Goal: Information Seeking & Learning: Compare options

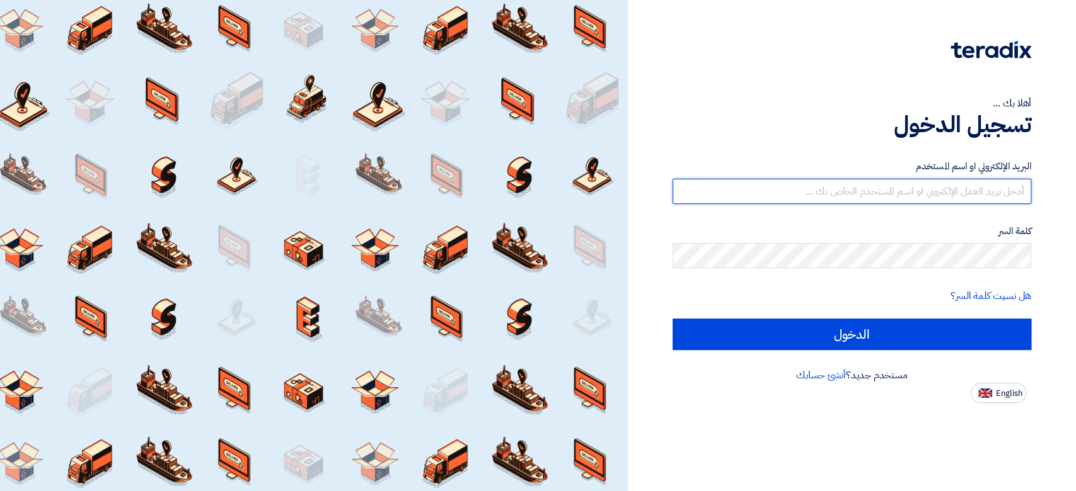
type input "[PERSON_NAME][EMAIL_ADDRESS][DOMAIN_NAME]"
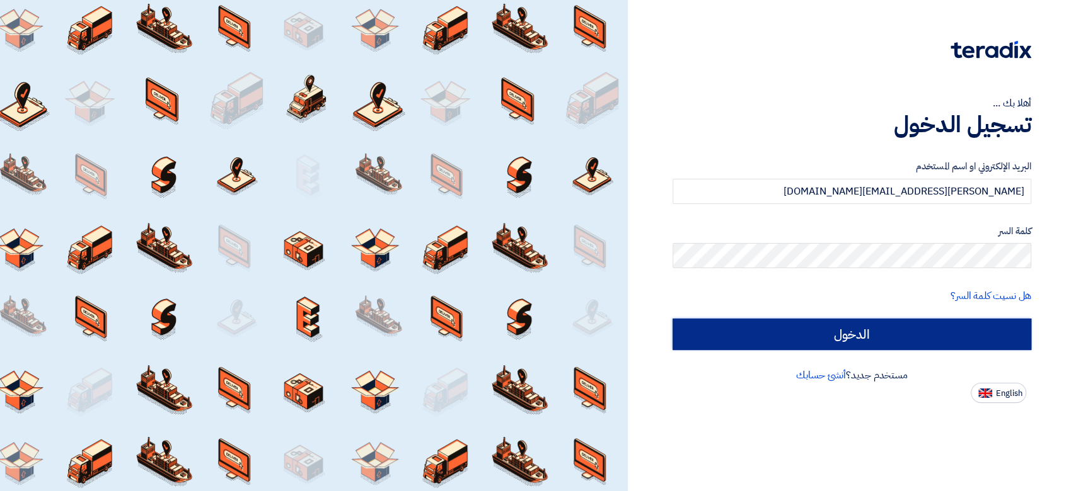
click at [736, 328] on input "الدخول" at bounding box center [851, 335] width 359 height 32
type input "Sign in"
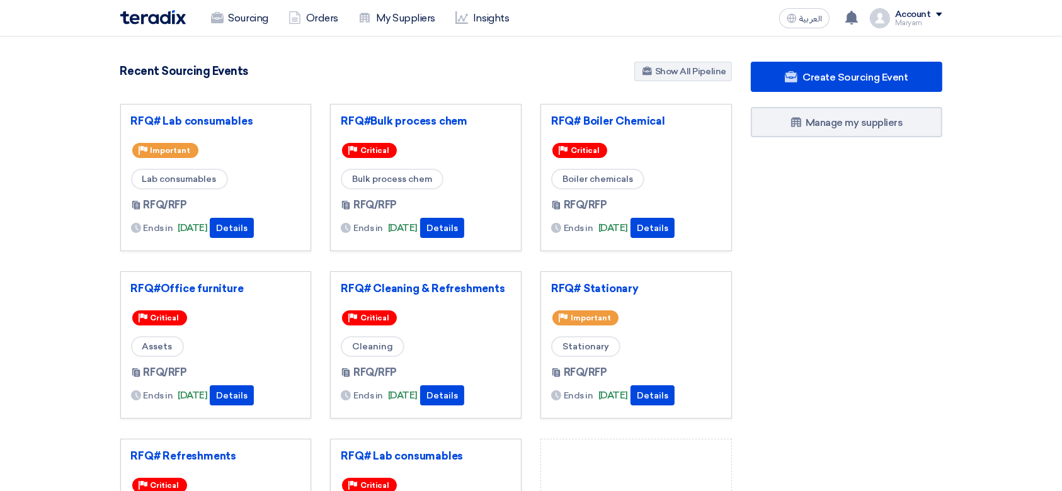
click at [170, 68] on h4 "Recent Sourcing Events" at bounding box center [184, 71] width 128 height 14
click at [391, 74] on div "Recent Sourcing Events Show All Pipeline" at bounding box center [426, 73] width 612 height 22
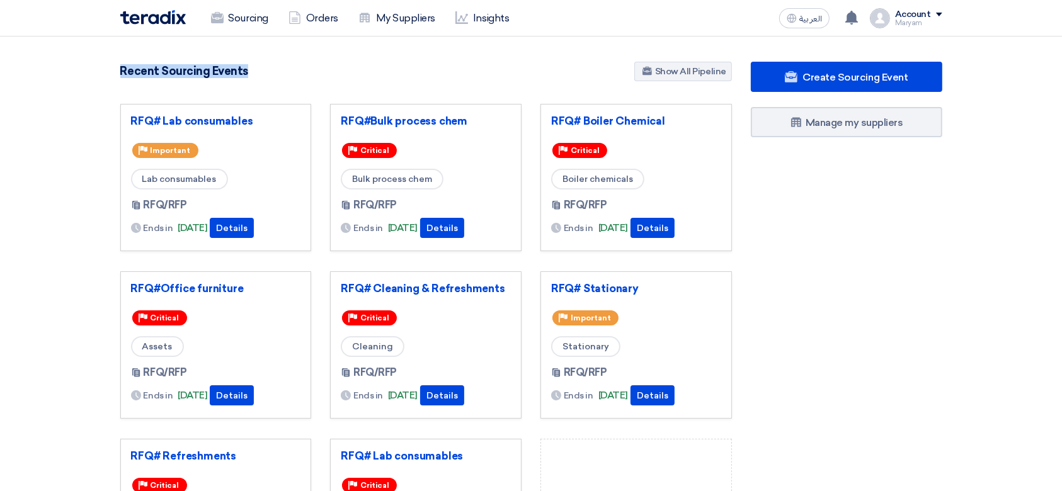
click at [391, 74] on div "Recent Sourcing Events Show All Pipeline" at bounding box center [426, 73] width 612 height 22
click at [558, 72] on div "Recent Sourcing Events Show All Pipeline" at bounding box center [426, 73] width 612 height 22
click at [156, 73] on h4 "Recent Sourcing Events" at bounding box center [184, 71] width 128 height 14
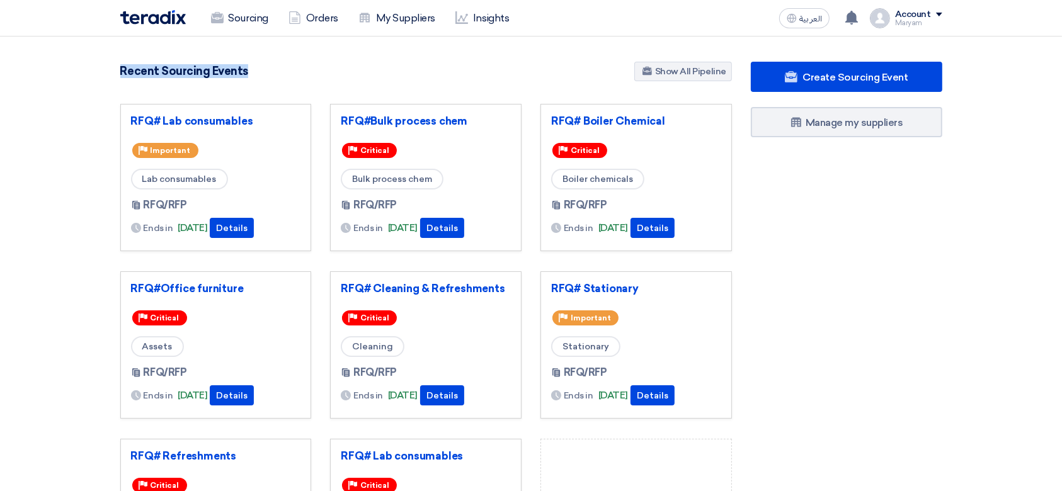
click at [156, 73] on h4 "Recent Sourcing Events" at bounding box center [184, 71] width 128 height 14
click at [383, 67] on div "Recent Sourcing Events Show All Pipeline" at bounding box center [426, 73] width 612 height 22
click at [255, 71] on div "Recent Sourcing Events Show All Pipeline" at bounding box center [426, 73] width 612 height 22
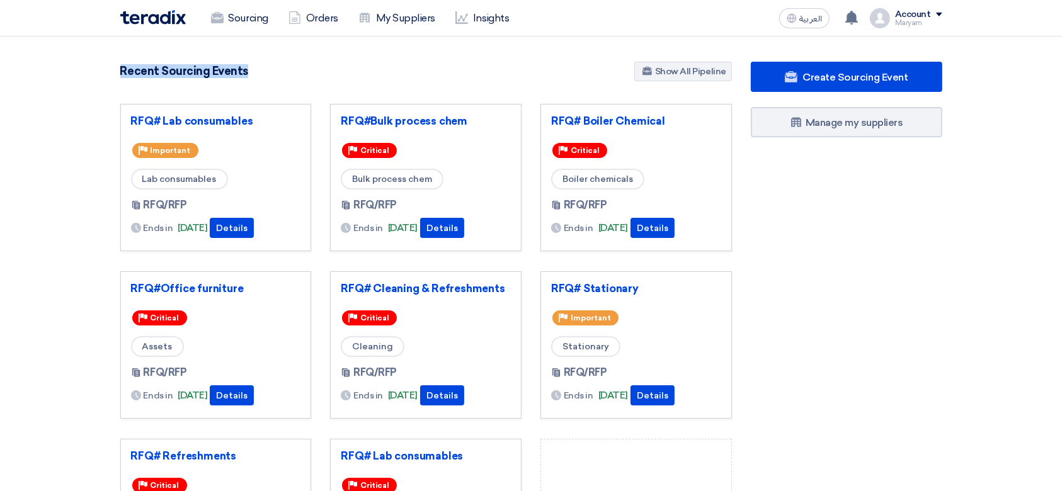
click at [313, 74] on div "Recent Sourcing Events Show All Pipeline" at bounding box center [426, 73] width 612 height 22
click at [340, 73] on div "Recent Sourcing Events Show All Pipeline" at bounding box center [426, 73] width 612 height 22
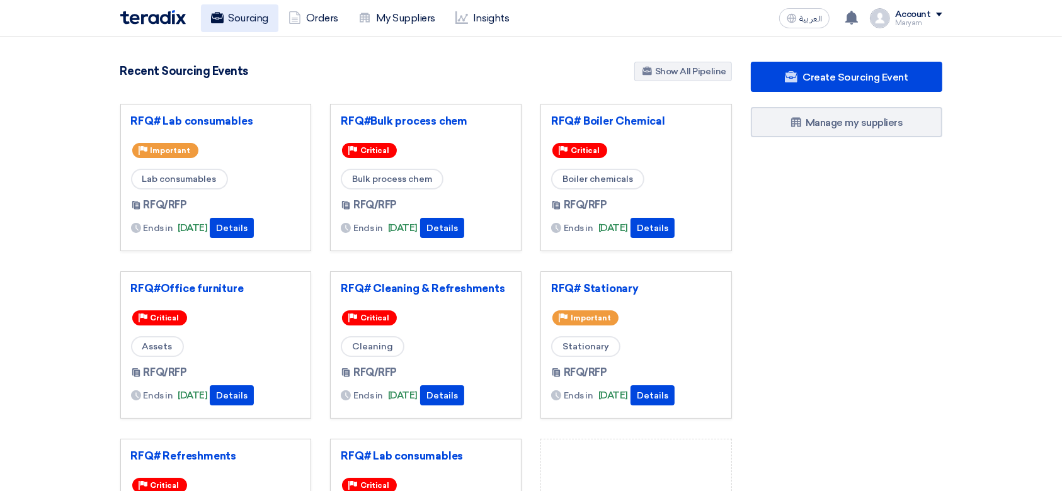
click at [238, 23] on link "Sourcing" at bounding box center [240, 18] width 78 height 28
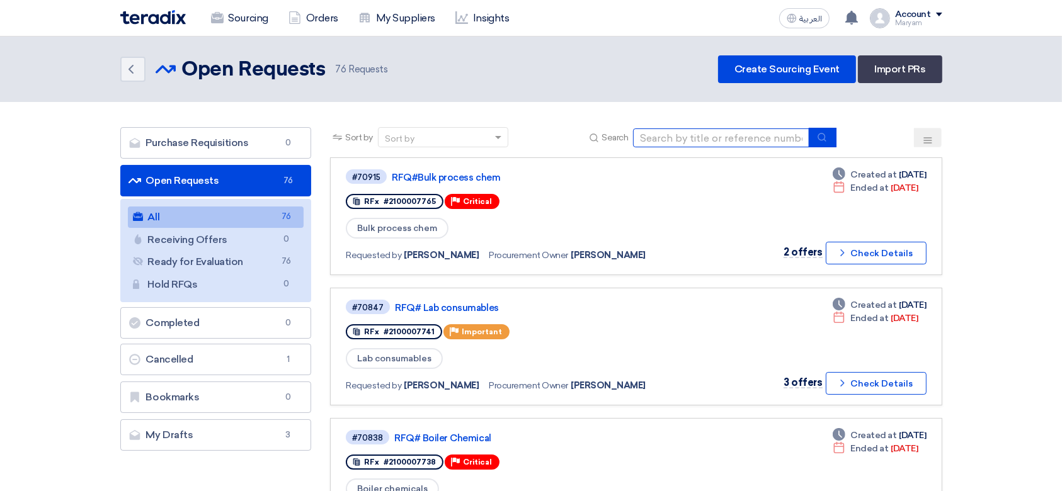
click at [684, 134] on input at bounding box center [721, 138] width 176 height 19
paste input "2100007741"
type input "2100007741"
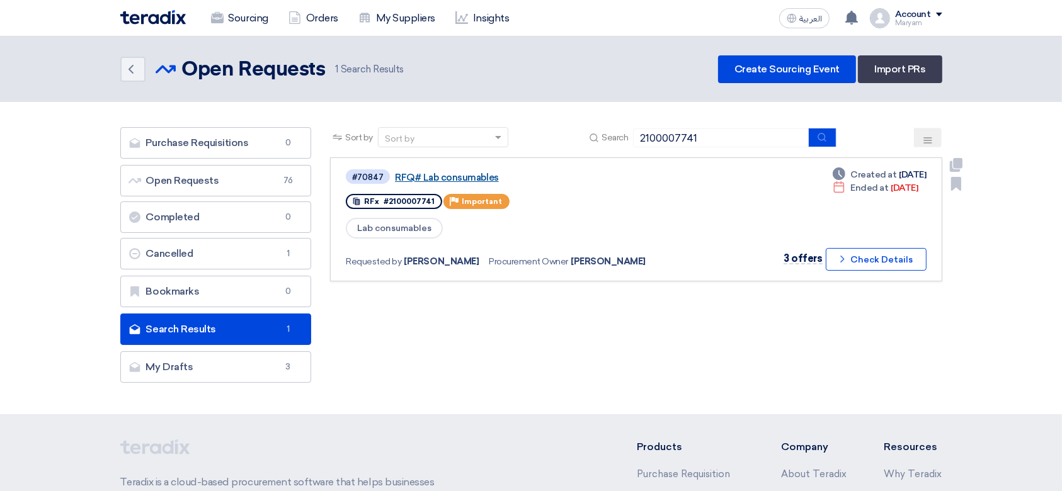
click at [470, 177] on link "RFQ# Lab consumables" at bounding box center [552, 177] width 315 height 11
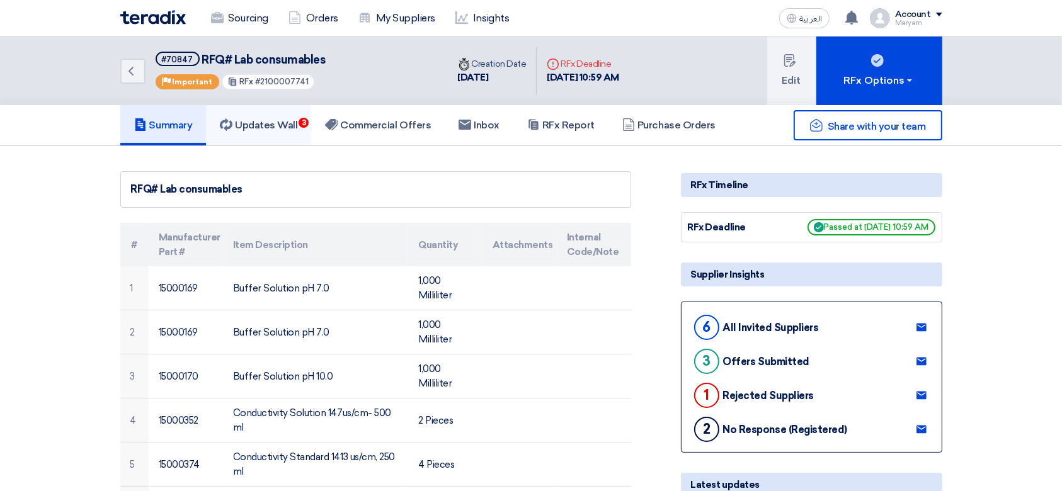
click at [272, 124] on h5 "Updates Wall 3" at bounding box center [259, 125] width 78 height 13
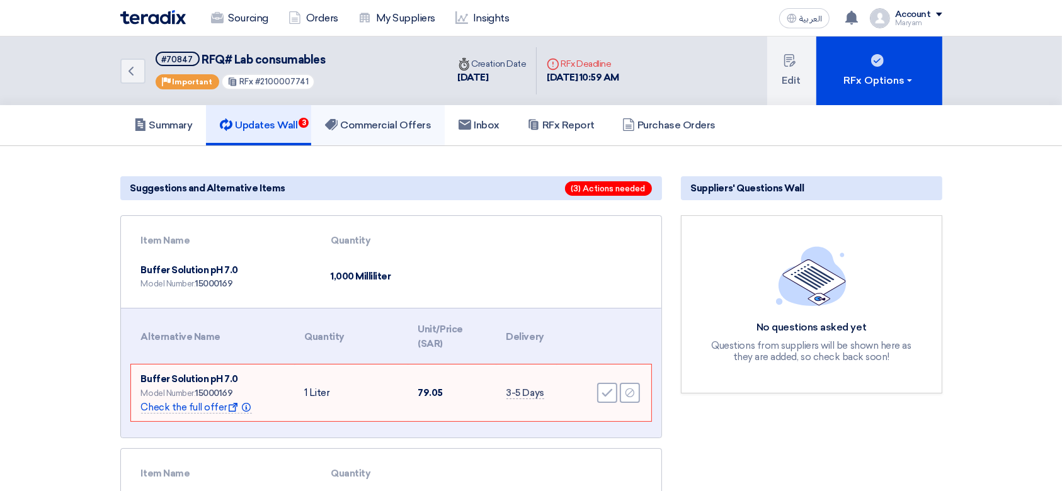
click at [345, 134] on link "Commercial Offers" at bounding box center [378, 125] width 134 height 40
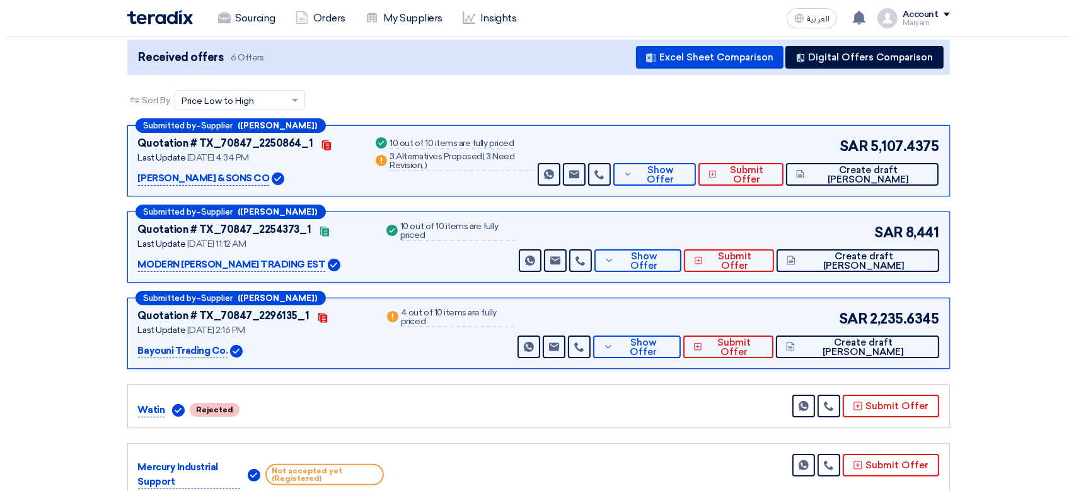
scroll to position [84, 0]
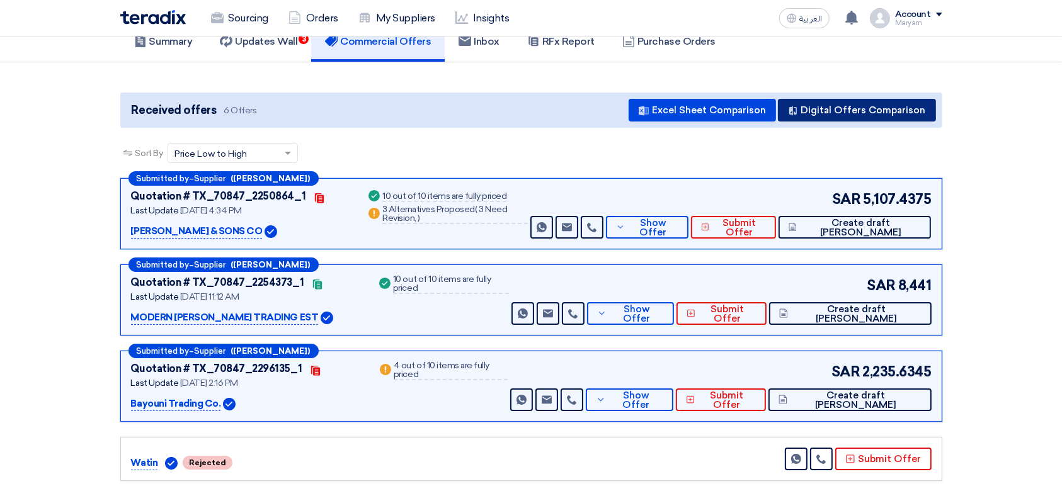
click at [819, 109] on button "Digital Offers Comparison" at bounding box center [857, 110] width 158 height 23
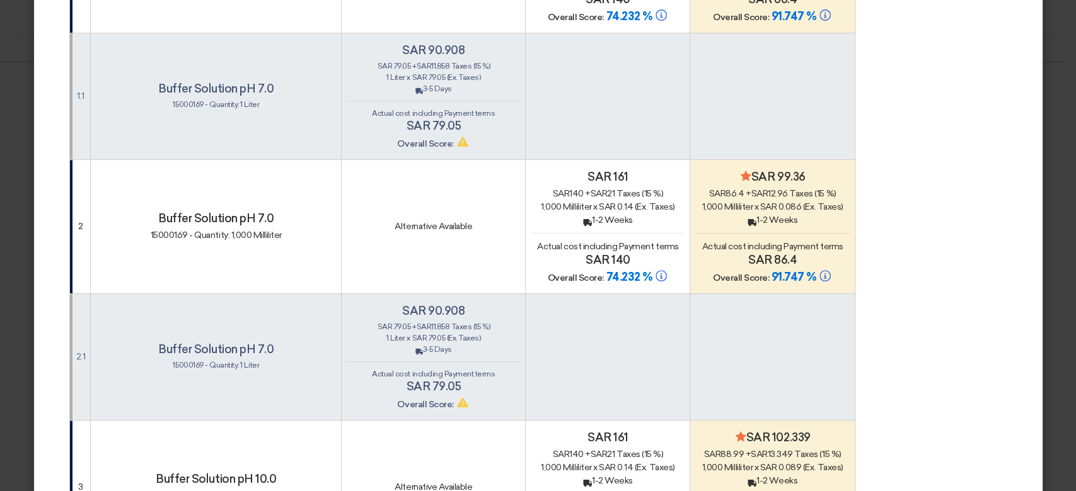
scroll to position [0, 0]
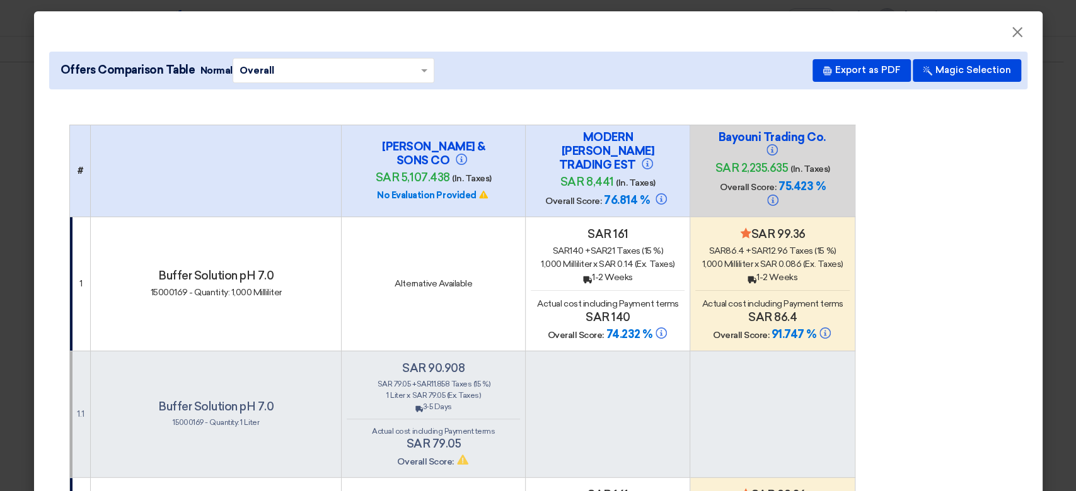
click at [422, 277] on div "Alternative Available" at bounding box center [433, 283] width 173 height 13
click at [859, 72] on button "Export as PDF" at bounding box center [861, 70] width 98 height 23
click at [838, 64] on button "Export as PDF" at bounding box center [861, 70] width 98 height 23
click at [1011, 29] on span "×" at bounding box center [1017, 35] width 13 height 25
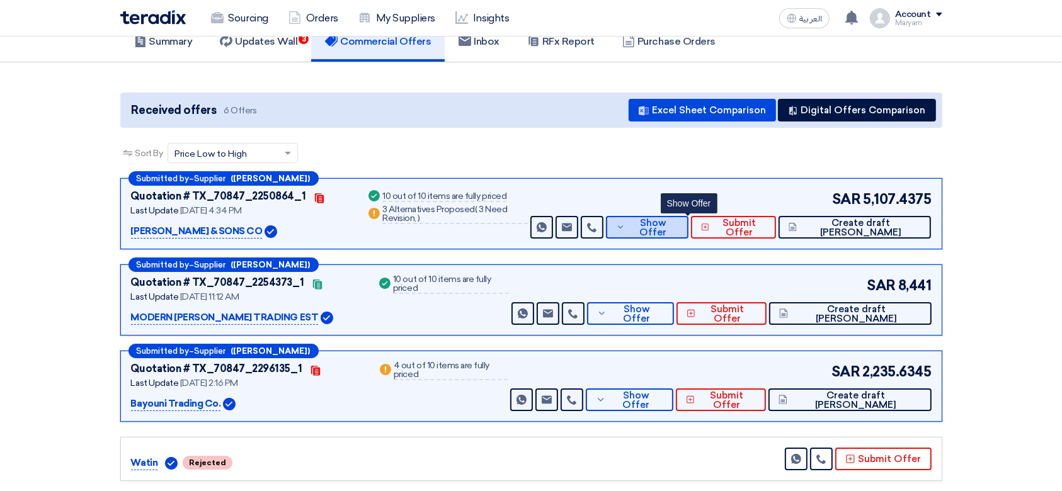
click at [678, 224] on span "Show Offer" at bounding box center [653, 228] width 50 height 19
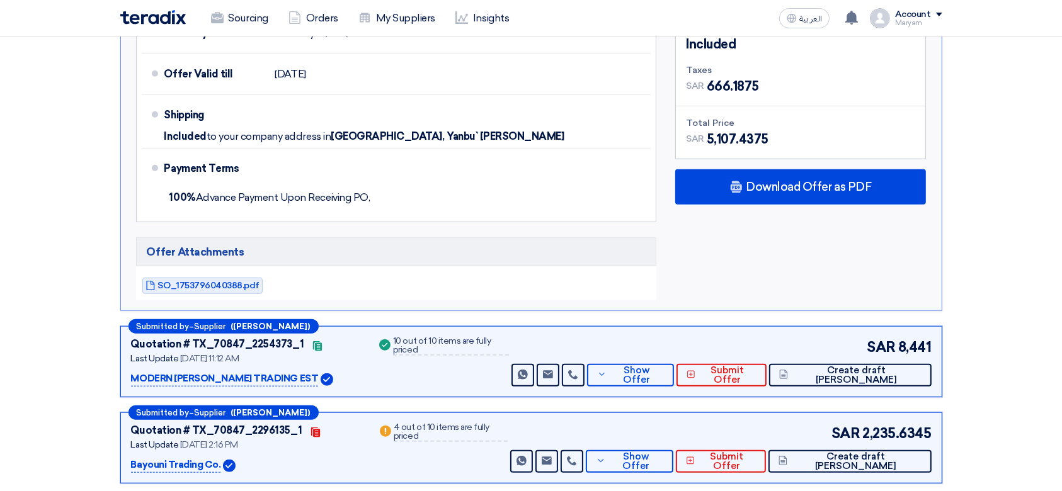
scroll to position [1008, 0]
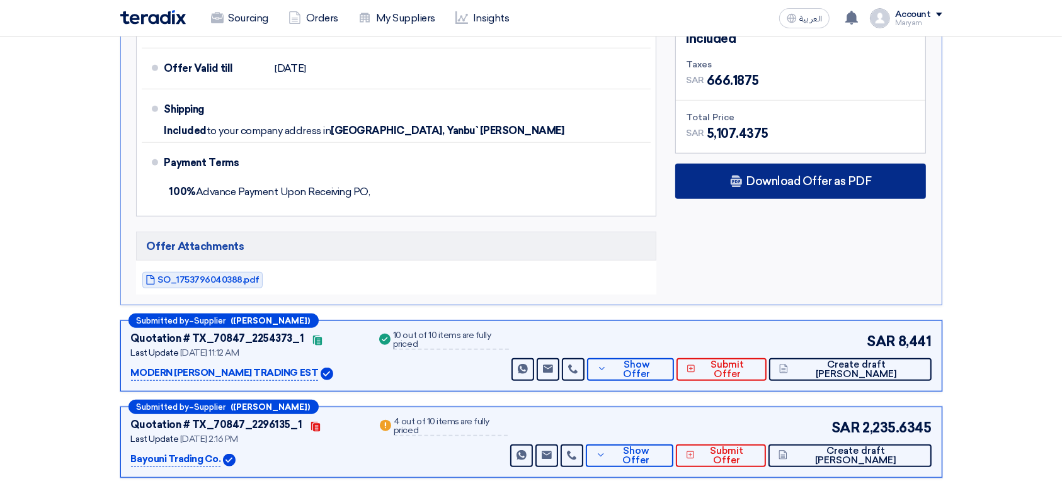
click at [822, 176] on span "Download Offer as PDF" at bounding box center [808, 181] width 125 height 11
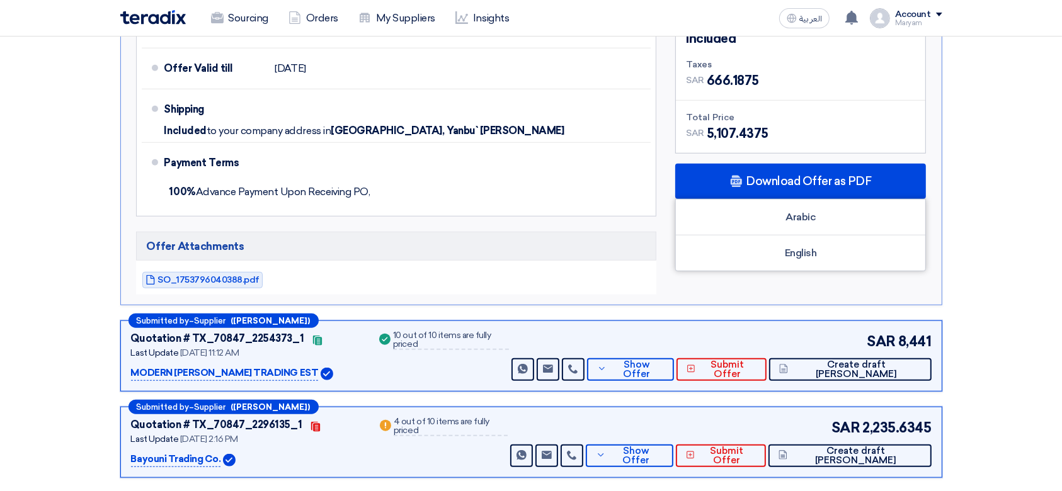
click at [224, 275] on span "SO_1753796040388.pdf" at bounding box center [208, 279] width 101 height 9
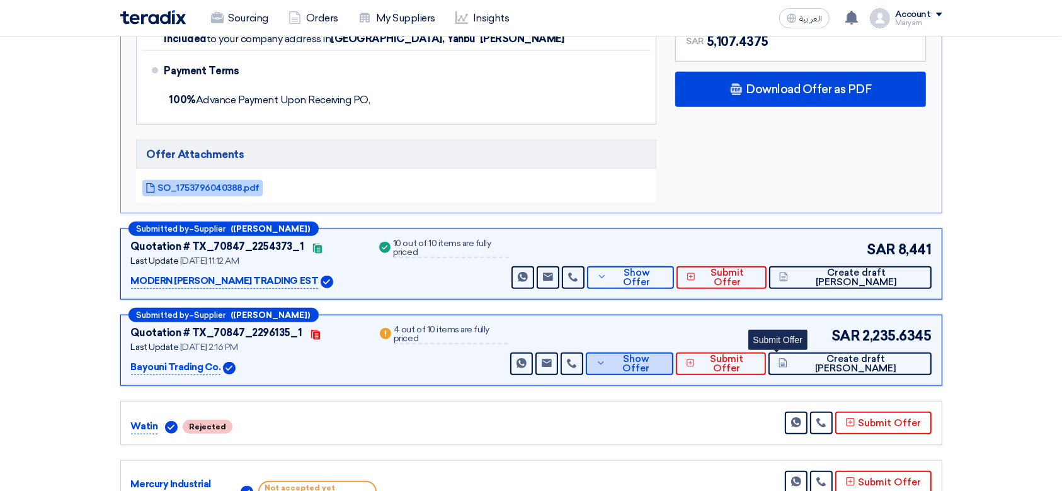
scroll to position [1176, 0]
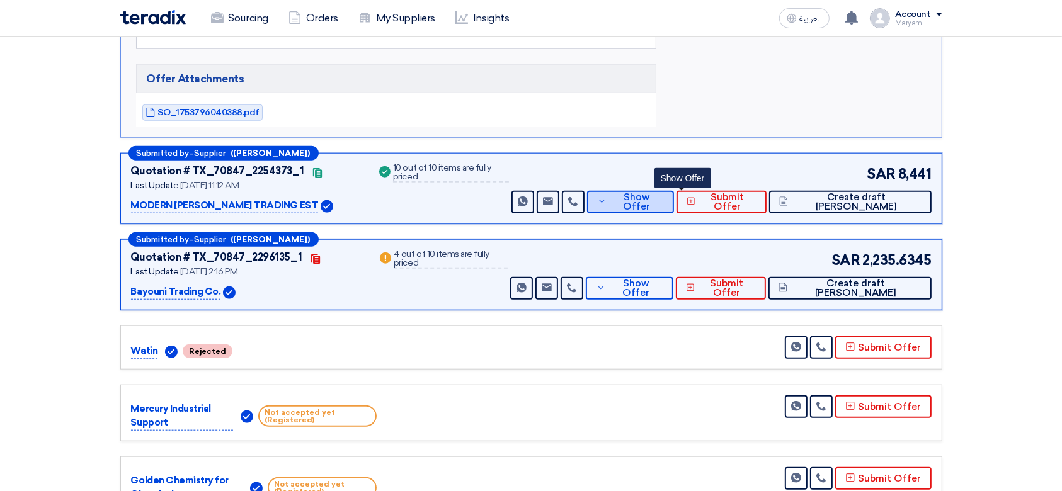
click at [664, 193] on span "Show Offer" at bounding box center [637, 202] width 54 height 19
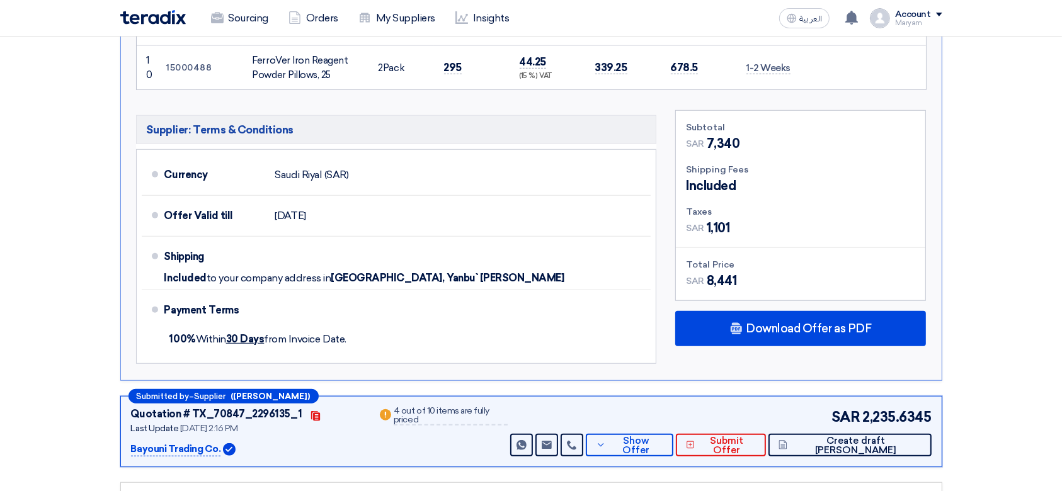
scroll to position [1008, 0]
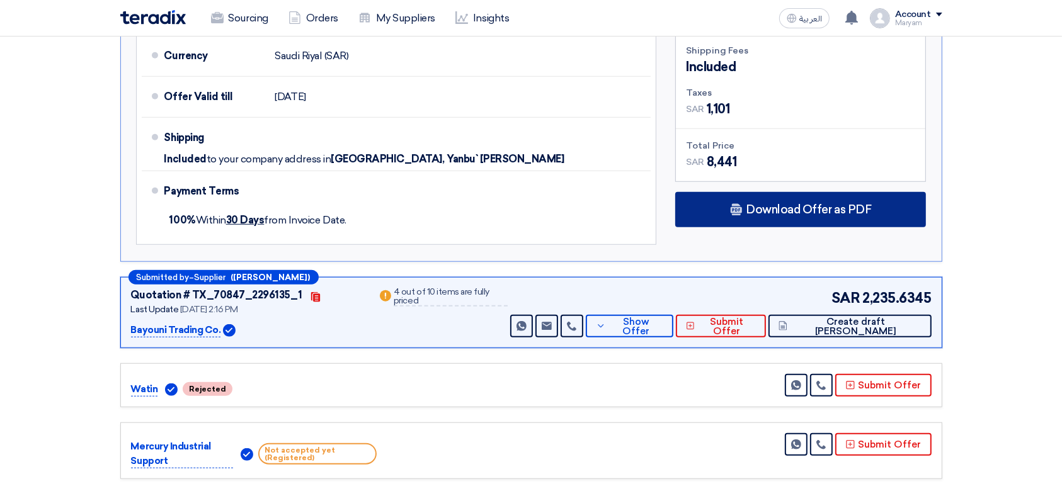
click at [720, 192] on div "Download Offer as PDF" at bounding box center [800, 209] width 251 height 35
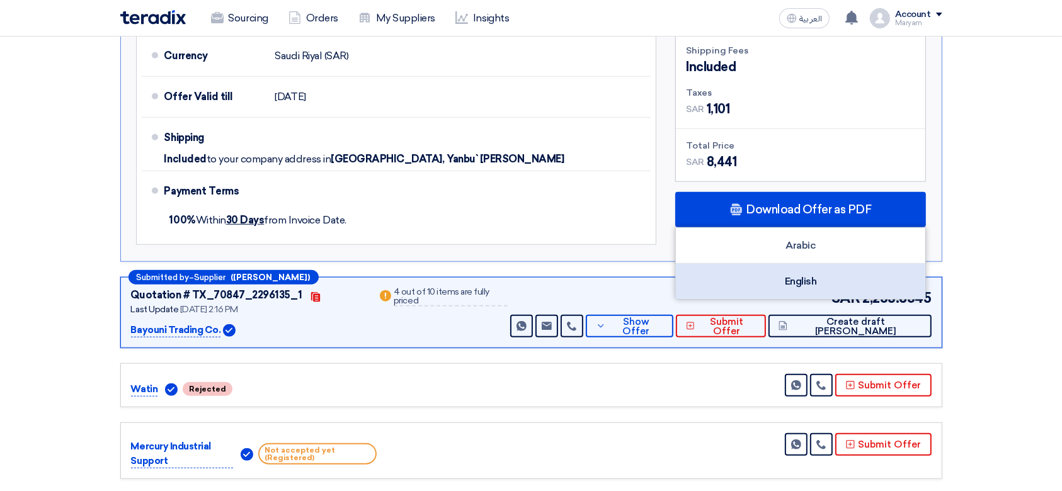
click at [844, 264] on div "English" at bounding box center [801, 281] width 250 height 35
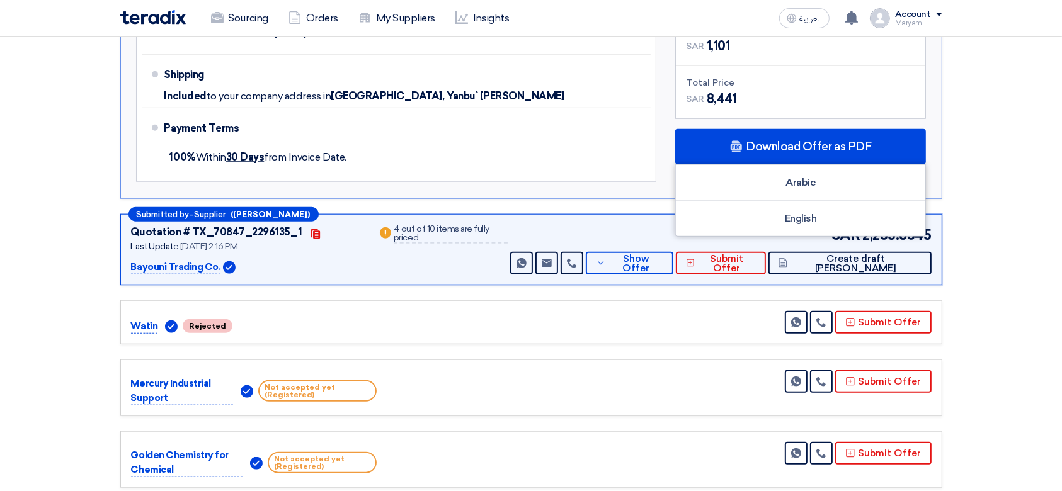
scroll to position [1176, 0]
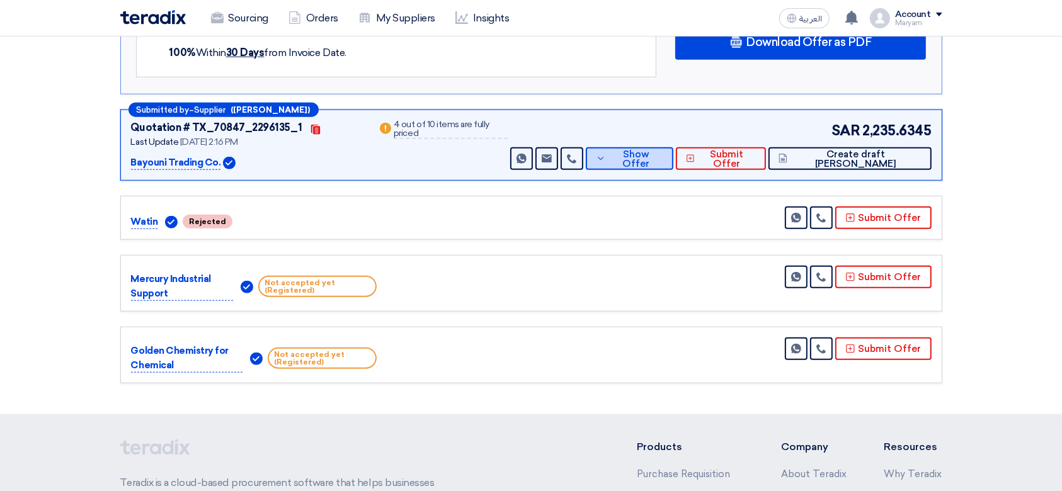
click at [674, 147] on button "Show Offer" at bounding box center [630, 158] width 88 height 23
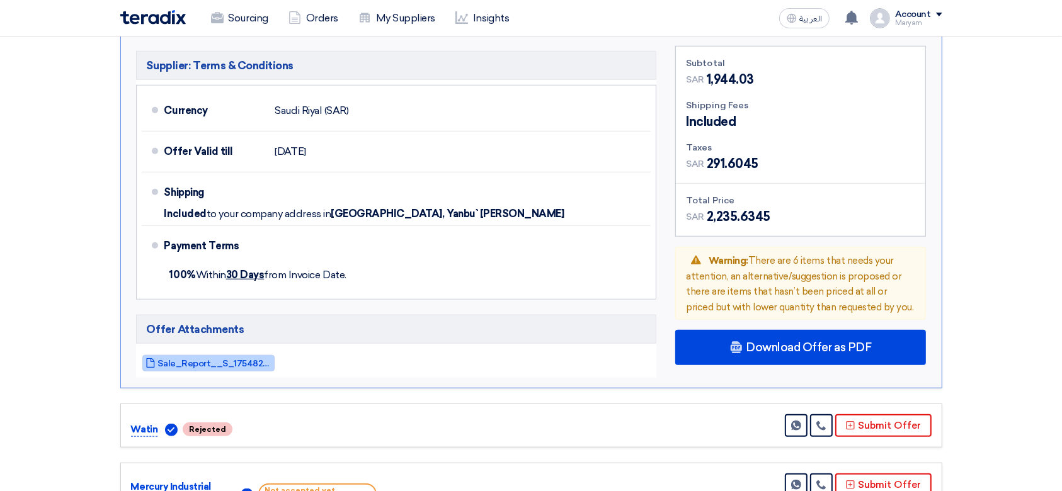
click at [222, 359] on span "Sale_Report__S_1754823657035.pdf" at bounding box center [214, 363] width 113 height 9
